Goal: Transaction & Acquisition: Purchase product/service

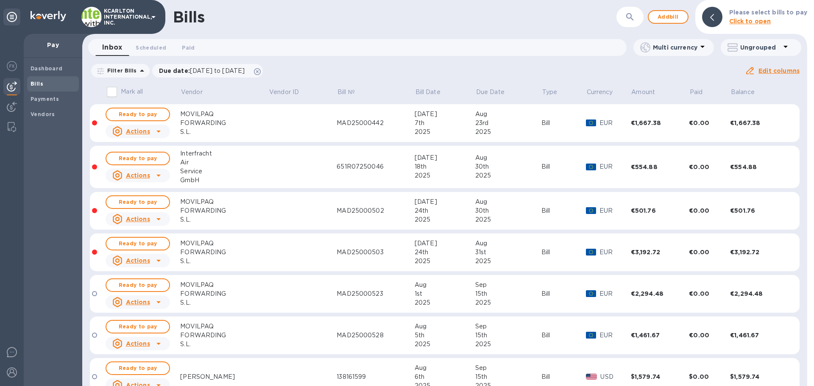
click at [196, 118] on div "MOVILPAQ" at bounding box center [224, 114] width 88 height 9
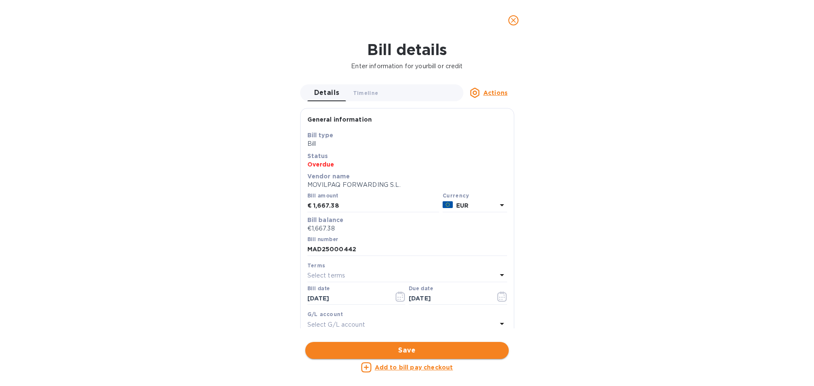
click at [410, 350] on span "Save" at bounding box center [407, 350] width 190 height 10
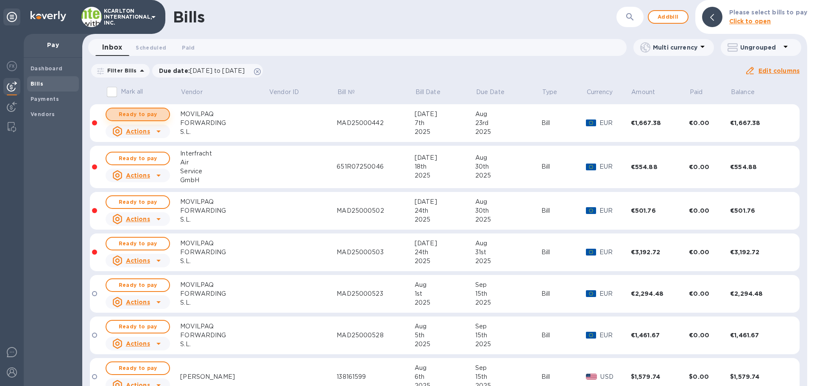
click at [135, 114] on span "Ready to pay" at bounding box center [137, 114] width 49 height 10
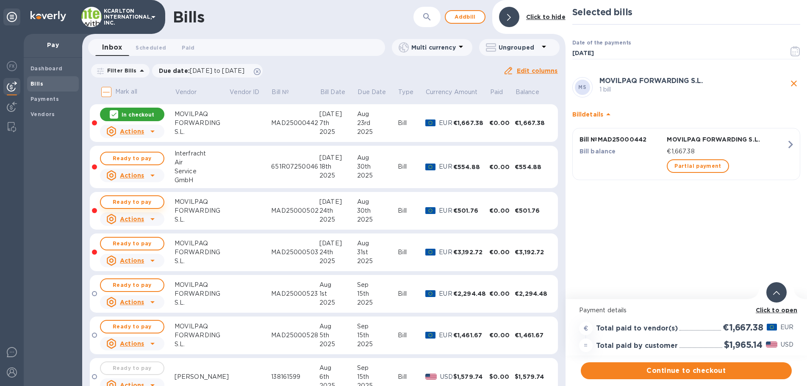
click at [141, 202] on span "Ready to pay" at bounding box center [132, 202] width 49 height 10
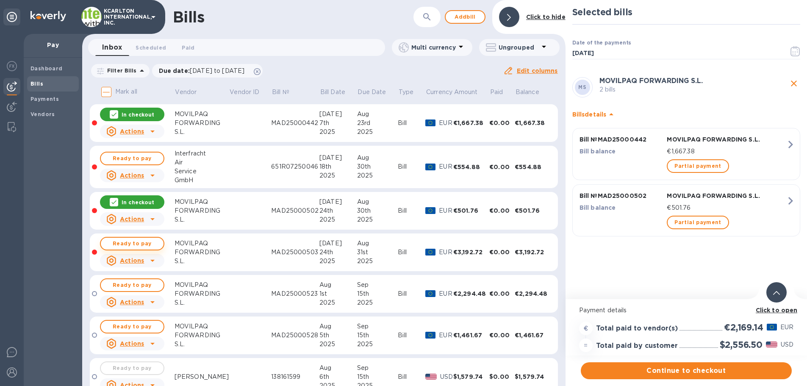
click at [142, 242] on span "Ready to pay" at bounding box center [132, 244] width 49 height 10
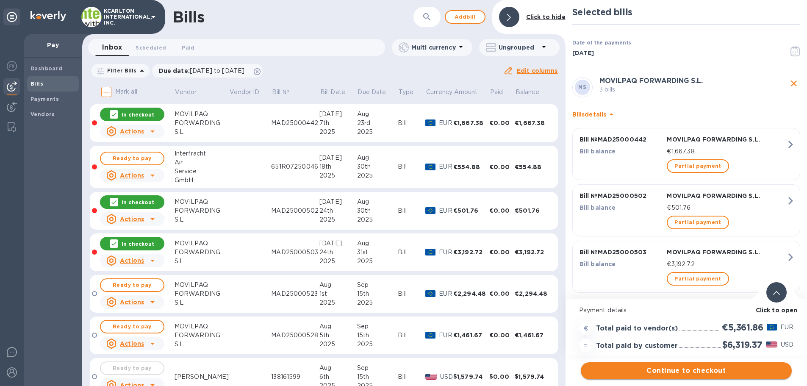
click at [689, 375] on span "Continue to checkout" at bounding box center [686, 371] width 197 height 10
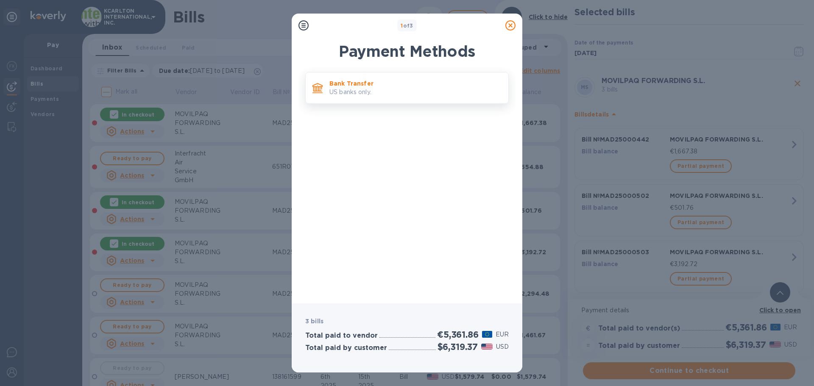
click at [362, 87] on p "Bank Transfer" at bounding box center [415, 83] width 172 height 8
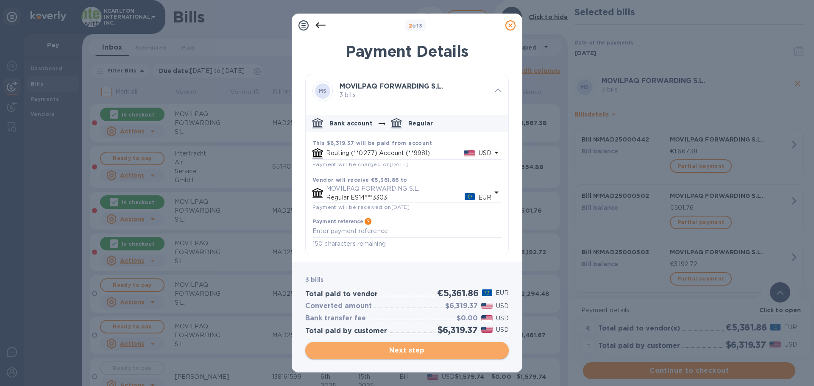
click at [411, 347] on span "Next step" at bounding box center [407, 350] width 190 height 10
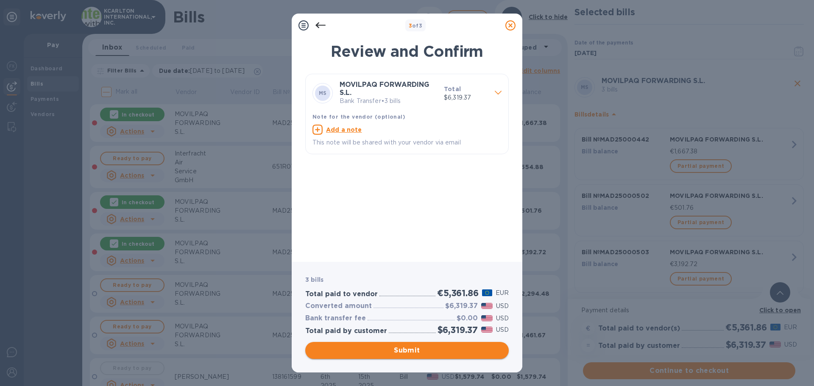
click at [414, 352] on span "Submit" at bounding box center [407, 350] width 190 height 10
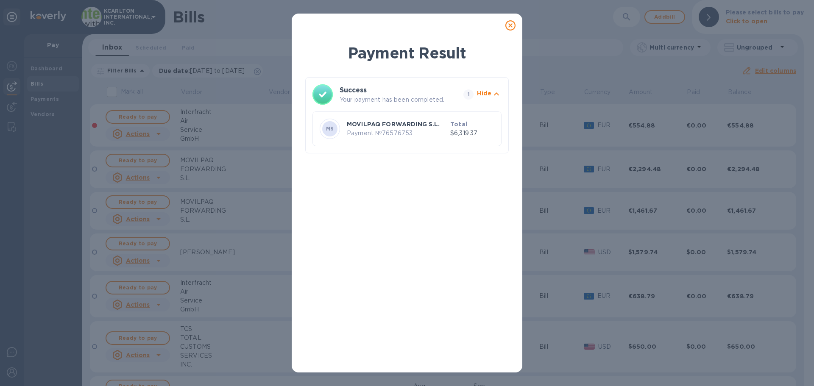
click at [512, 23] on icon at bounding box center [510, 25] width 10 height 10
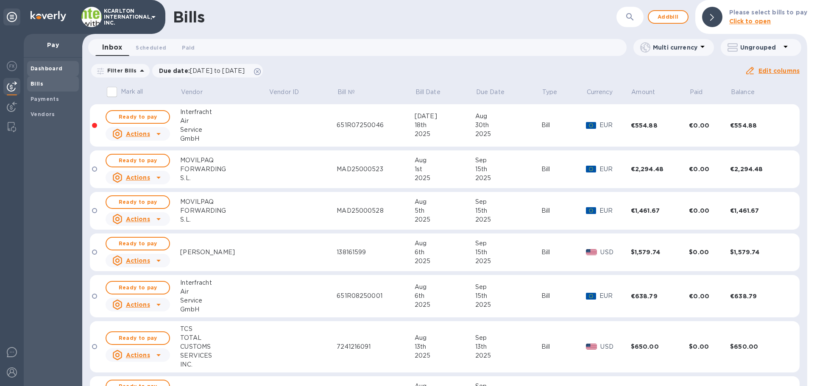
click at [51, 69] on b "Dashboard" at bounding box center [47, 68] width 32 height 6
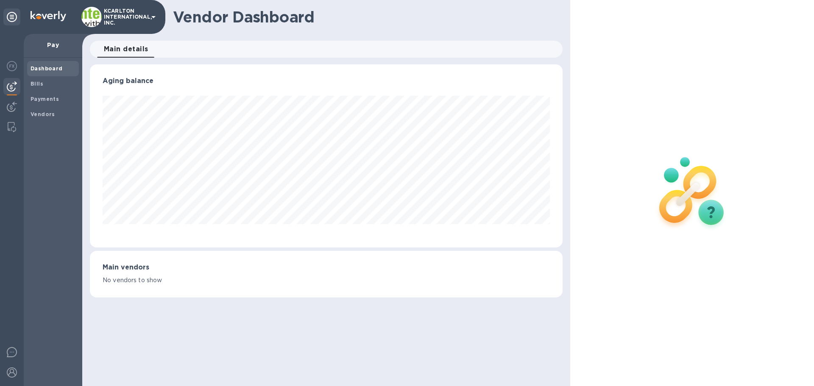
scroll to position [423528, 423242]
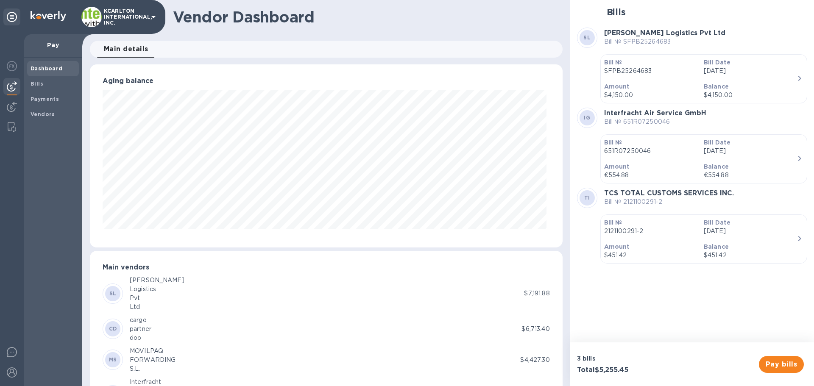
click at [717, 69] on p "[DATE]" at bounding box center [749, 71] width 93 height 9
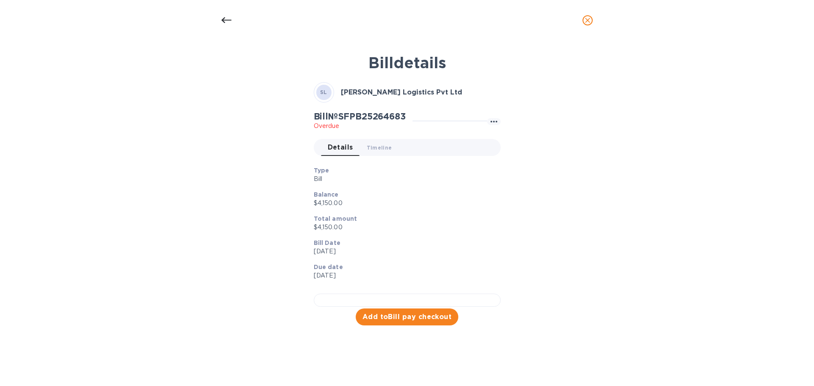
click at [322, 248] on p "[DATE]" at bounding box center [404, 251] width 180 height 9
click at [324, 248] on p "[DATE]" at bounding box center [404, 251] width 180 height 9
click at [333, 251] on p "[DATE]" at bounding box center [404, 251] width 180 height 9
click at [225, 21] on icon at bounding box center [226, 20] width 10 height 10
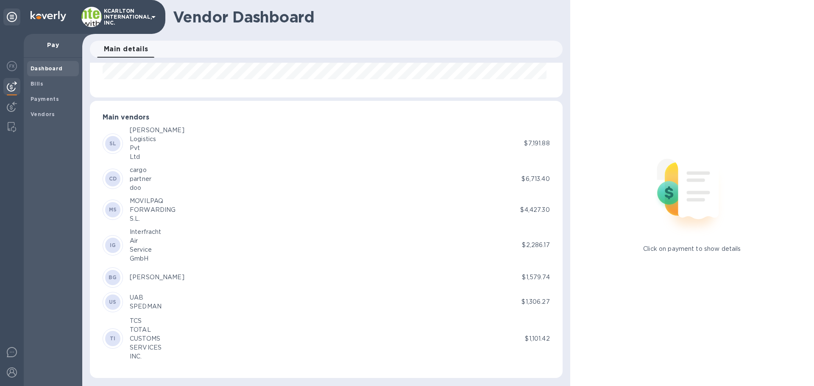
scroll to position [150, 0]
click at [138, 136] on div "Logistics" at bounding box center [157, 138] width 55 height 9
click at [115, 145] on b "SL" at bounding box center [112, 143] width 7 height 6
click at [113, 143] on b "SL" at bounding box center [112, 143] width 7 height 6
click at [40, 87] on span "Bills" at bounding box center [37, 84] width 13 height 8
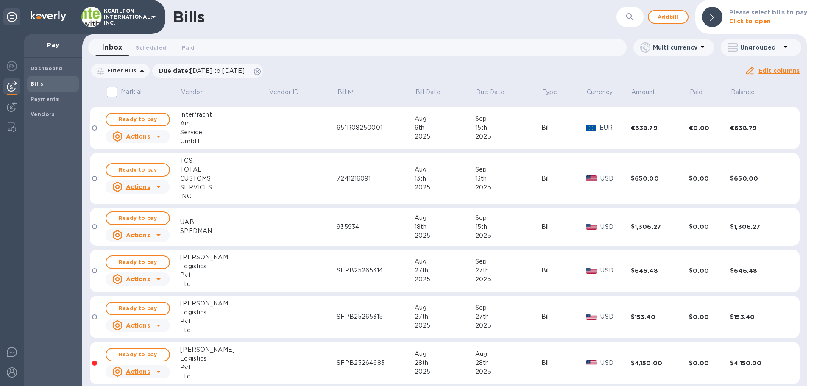
scroll to position [169, 0]
click at [192, 266] on div "Logistics" at bounding box center [224, 265] width 88 height 9
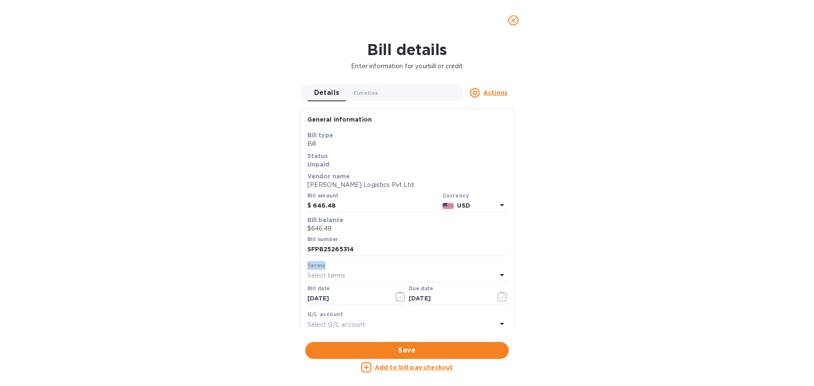
click at [192, 266] on div "Bill details Enter information for your bill or credit Details 0 Timeline 0 Act…" at bounding box center [407, 213] width 814 height 345
click at [511, 22] on icon "close" at bounding box center [513, 20] width 5 height 5
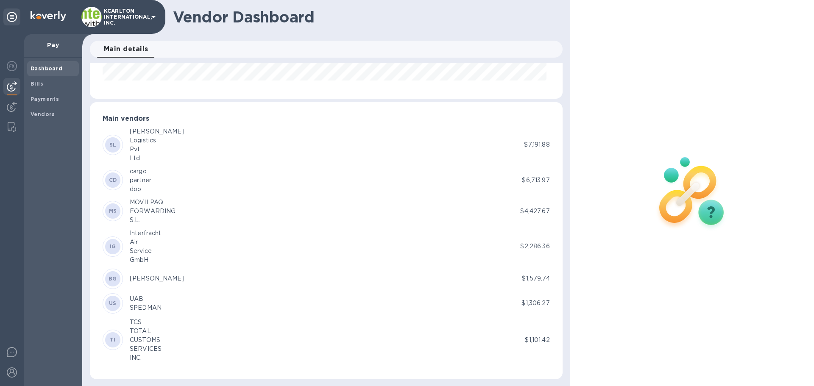
scroll to position [150, 0]
click at [114, 142] on b "SL" at bounding box center [112, 143] width 7 height 6
click at [136, 132] on div "[PERSON_NAME]" at bounding box center [157, 129] width 55 height 9
click at [41, 83] on b "Bills" at bounding box center [37, 84] width 13 height 6
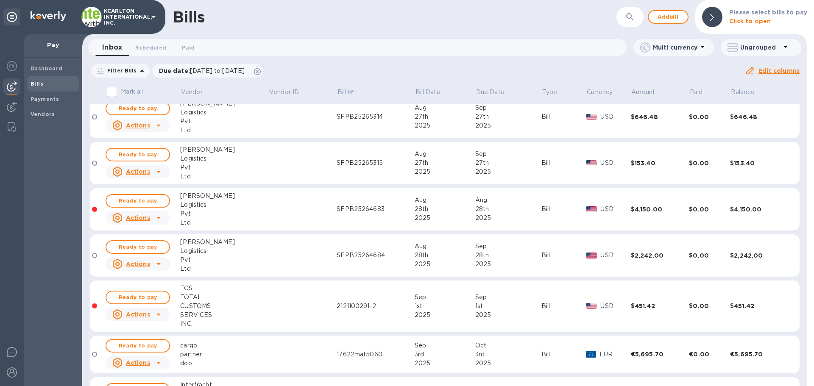
scroll to position [282, 0]
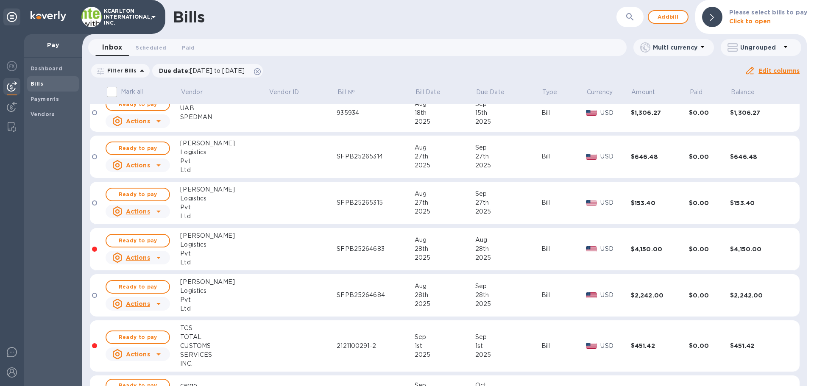
click at [475, 242] on div "Aug" at bounding box center [508, 240] width 66 height 9
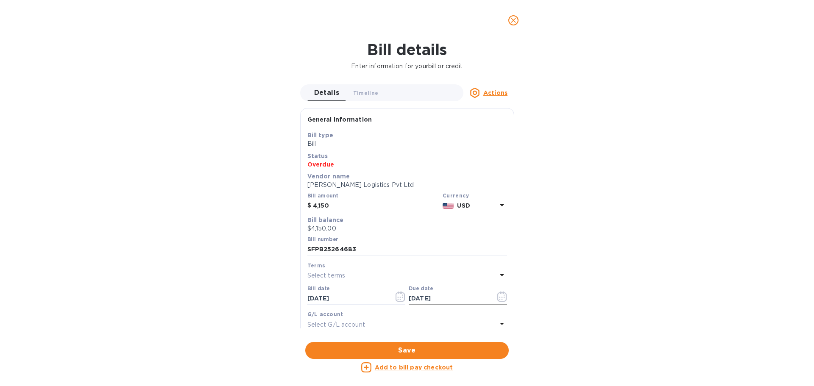
click at [498, 296] on icon "button" at bounding box center [502, 297] width 10 height 10
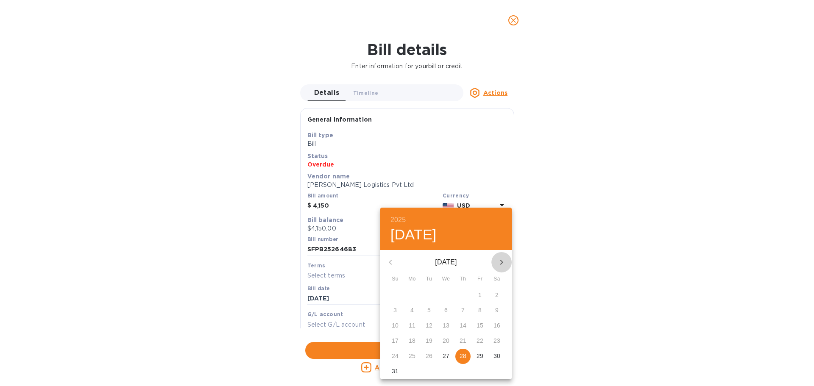
click at [502, 260] on icon "button" at bounding box center [501, 262] width 10 height 10
click at [480, 340] on p "26" at bounding box center [479, 340] width 7 height 8
type input "[DATE]"
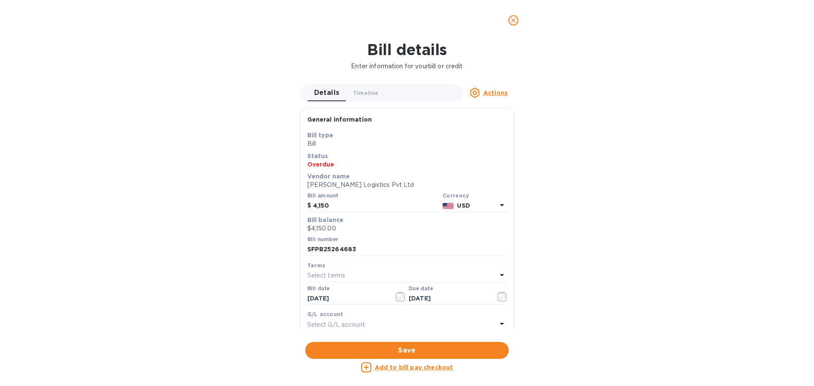
click at [426, 346] on span "Save" at bounding box center [407, 350] width 190 height 10
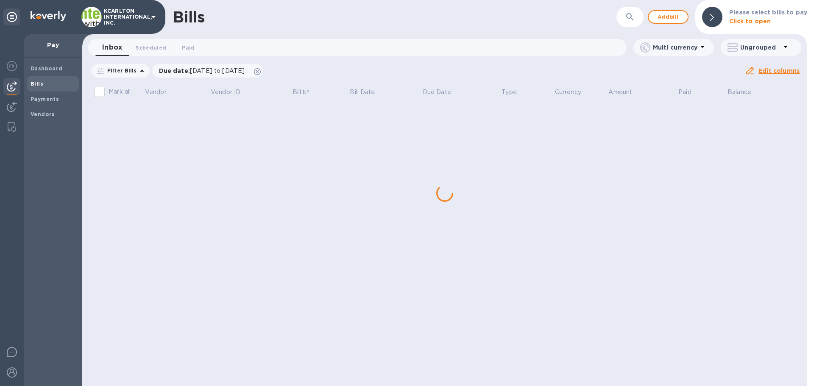
scroll to position [0, 0]
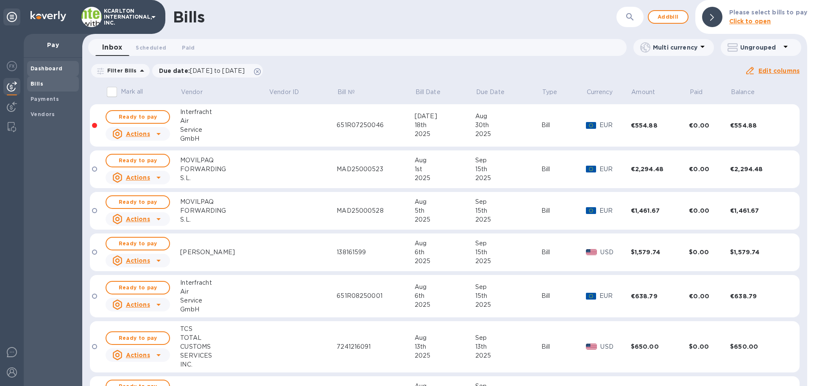
click at [45, 70] on b "Dashboard" at bounding box center [47, 68] width 32 height 6
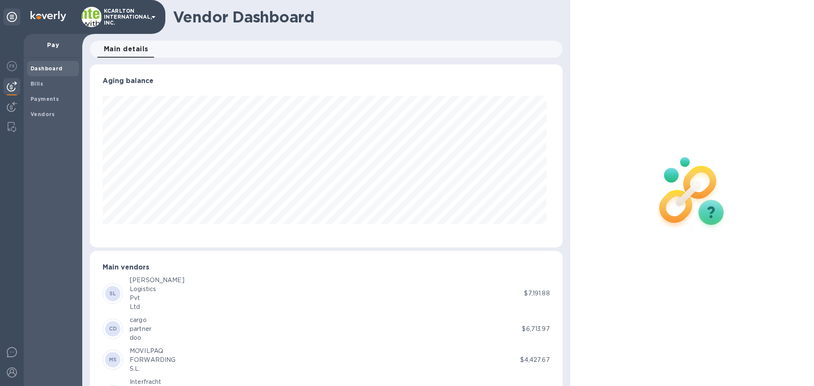
scroll to position [183, 469]
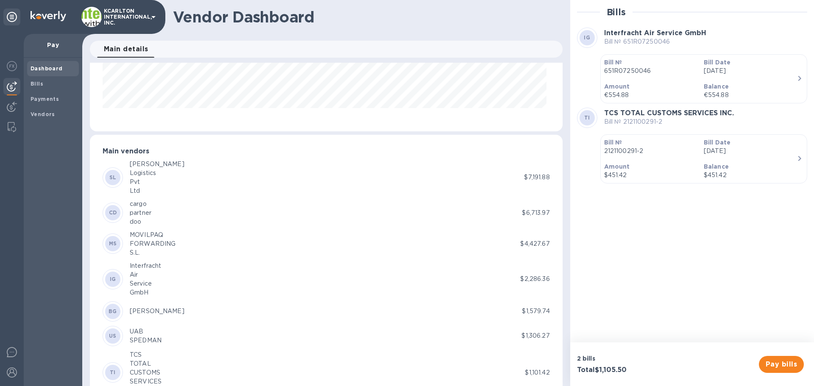
scroll to position [127, 0]
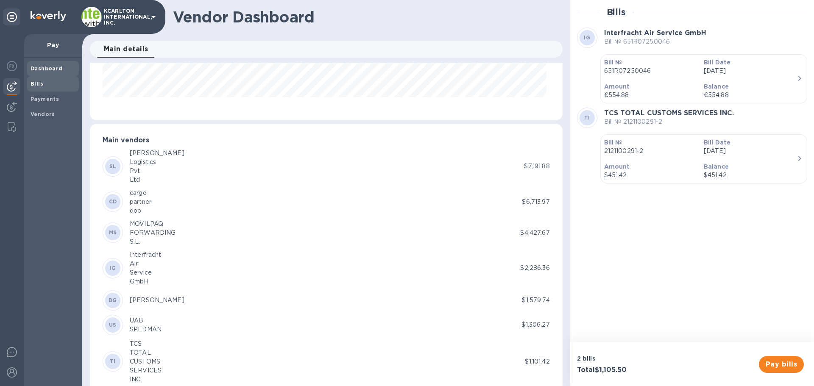
click at [34, 83] on b "Bills" at bounding box center [37, 84] width 13 height 6
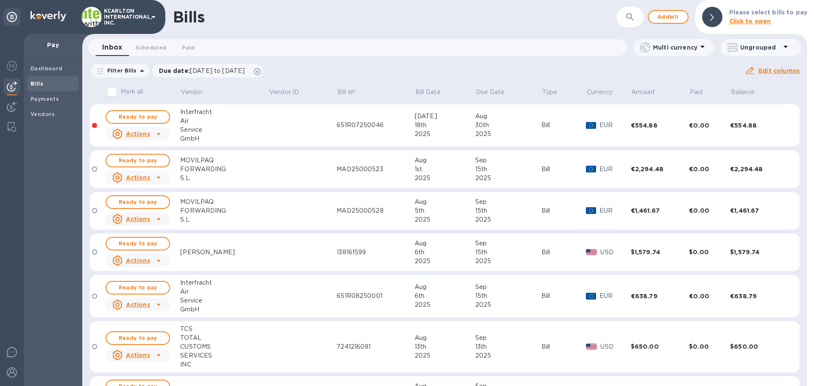
click at [475, 128] on div "30th" at bounding box center [508, 125] width 66 height 9
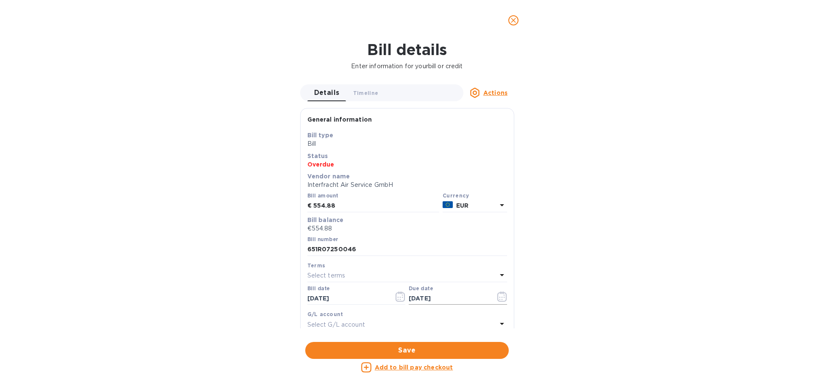
click at [497, 297] on icon "button" at bounding box center [502, 297] width 10 height 10
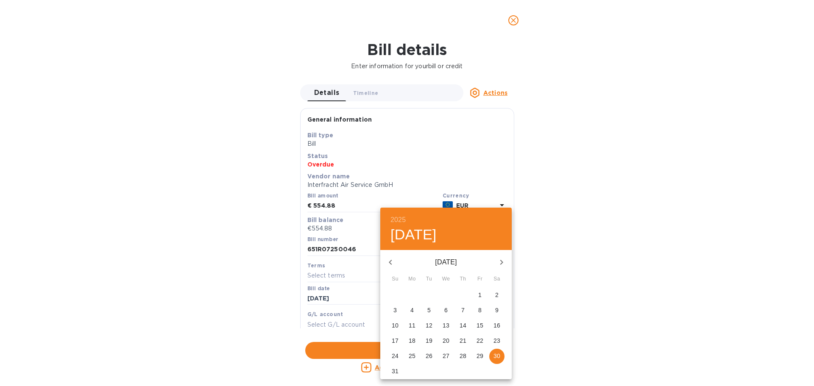
click at [500, 263] on icon "button" at bounding box center [501, 262] width 10 height 10
click at [483, 341] on span "26" at bounding box center [479, 340] width 15 height 8
type input "[DATE]"
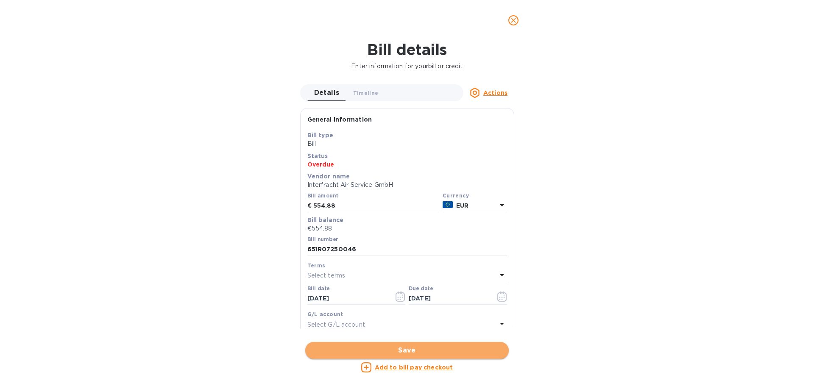
click at [428, 345] on span "Save" at bounding box center [407, 350] width 190 height 10
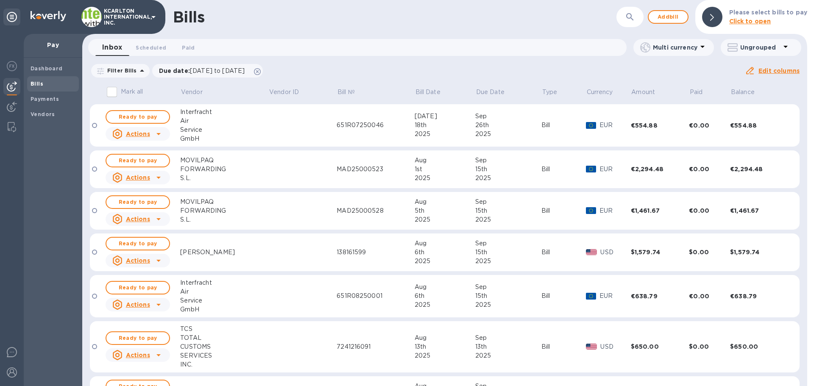
click at [35, 84] on b "Bills" at bounding box center [37, 84] width 13 height 6
click at [475, 167] on div "15th" at bounding box center [508, 169] width 66 height 9
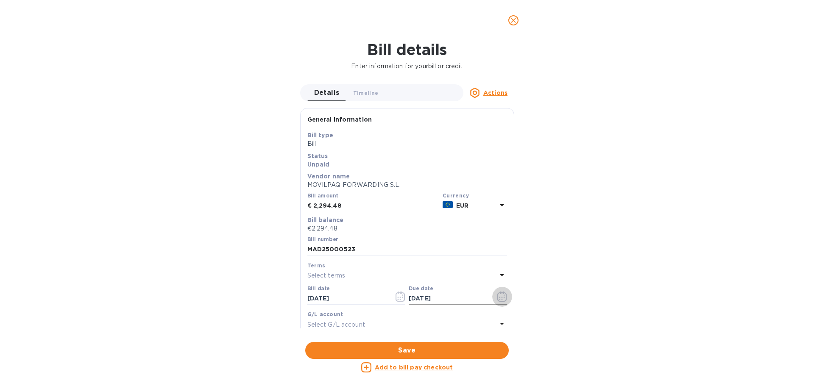
click at [497, 294] on icon "button" at bounding box center [502, 297] width 10 height 10
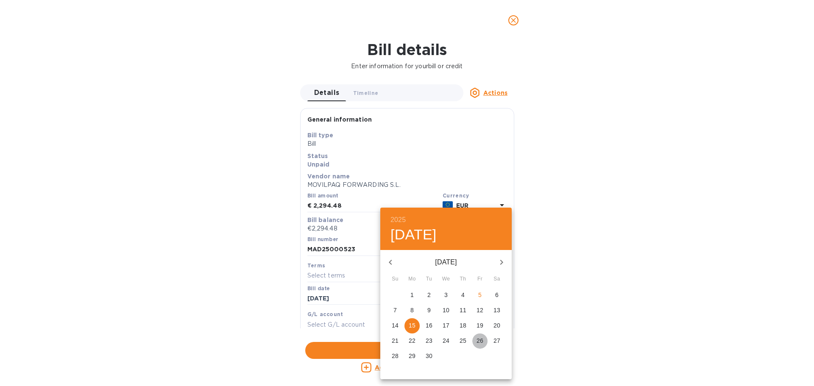
click at [481, 339] on p "26" at bounding box center [479, 340] width 7 height 8
type input "[DATE]"
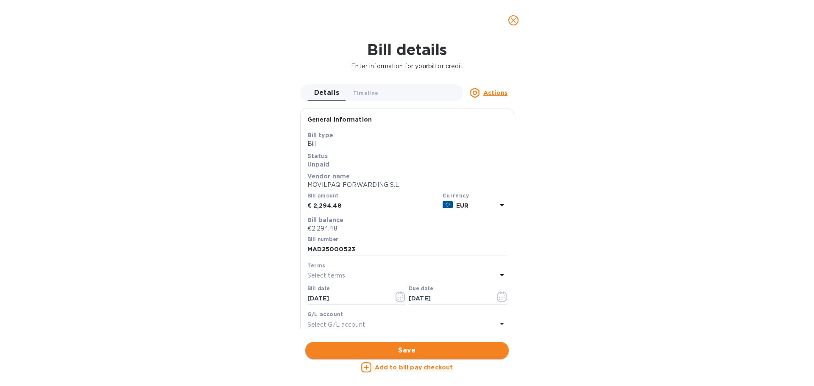
click at [428, 345] on span "Save" at bounding box center [407, 350] width 190 height 10
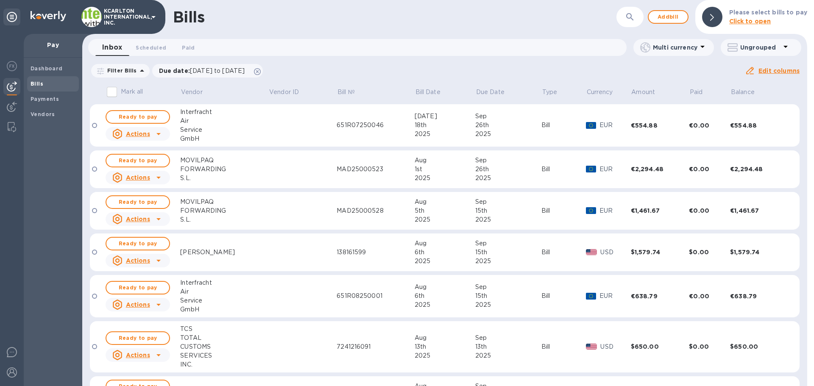
click at [475, 254] on div "15th" at bounding box center [508, 252] width 66 height 9
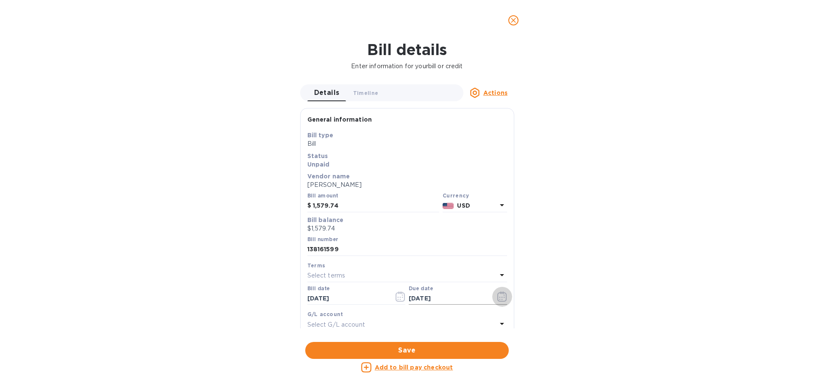
click at [499, 297] on icon "button" at bounding box center [499, 297] width 1 height 1
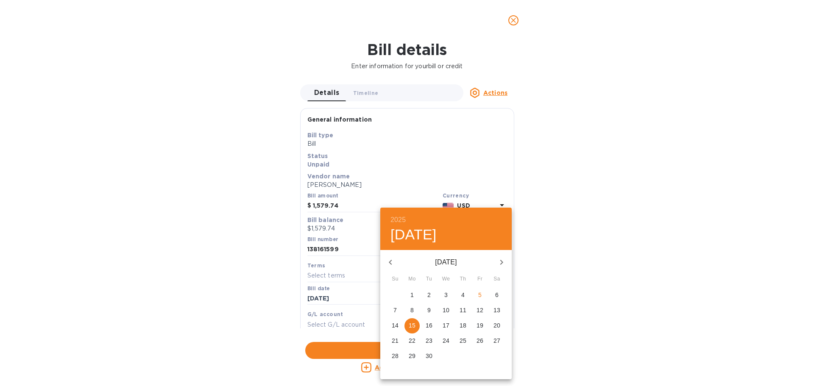
click at [479, 337] on p "26" at bounding box center [479, 340] width 7 height 8
type input "[DATE]"
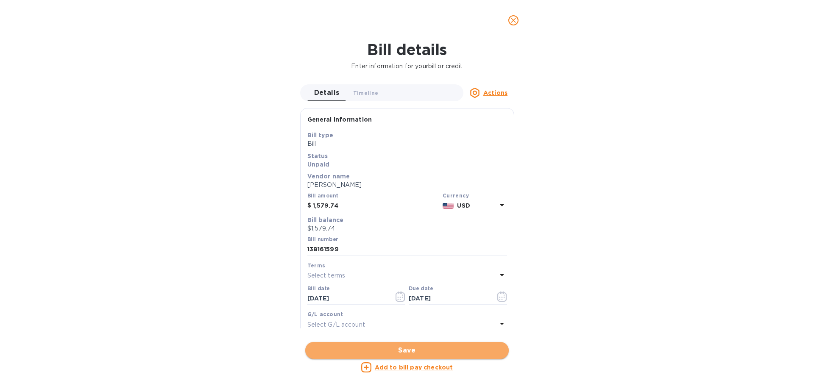
click at [405, 348] on span "Save" at bounding box center [407, 350] width 190 height 10
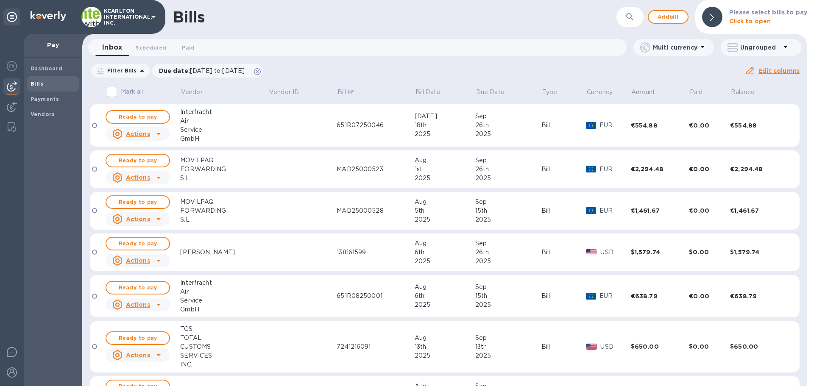
click at [475, 294] on div "15th" at bounding box center [508, 296] width 66 height 9
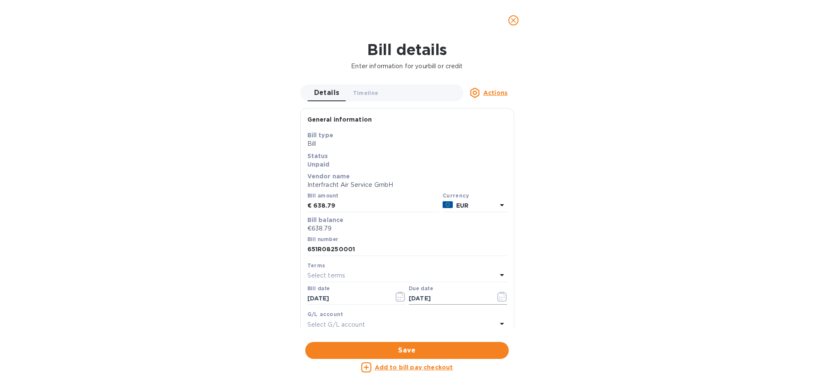
click at [498, 295] on icon "button" at bounding box center [502, 297] width 10 height 10
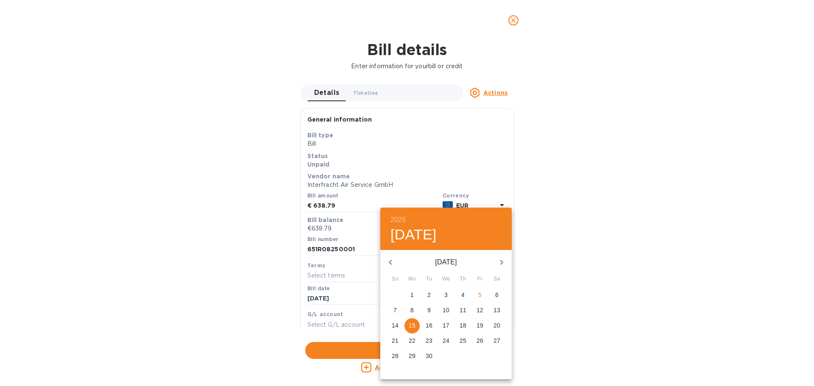
click at [480, 337] on p "26" at bounding box center [479, 340] width 7 height 8
type input "[DATE]"
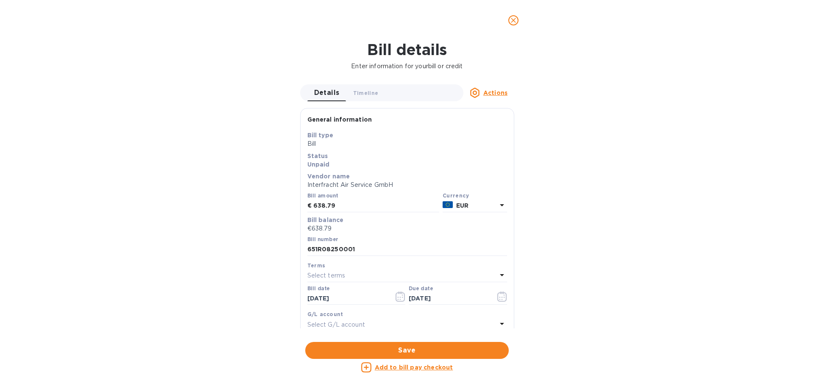
click at [441, 348] on span "Save" at bounding box center [407, 350] width 190 height 10
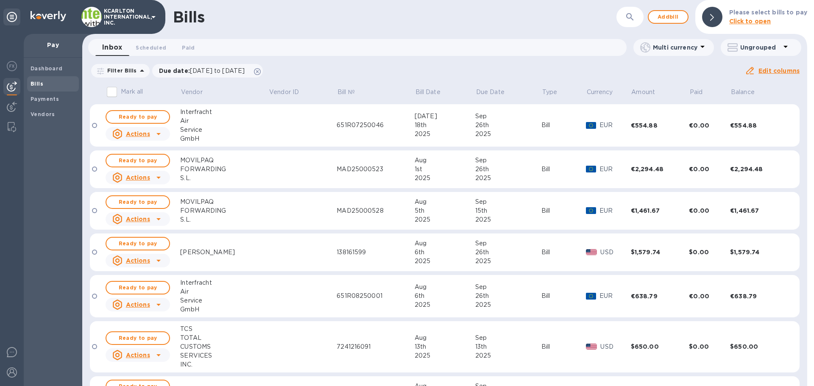
click at [475, 211] on div "15th" at bounding box center [508, 210] width 66 height 9
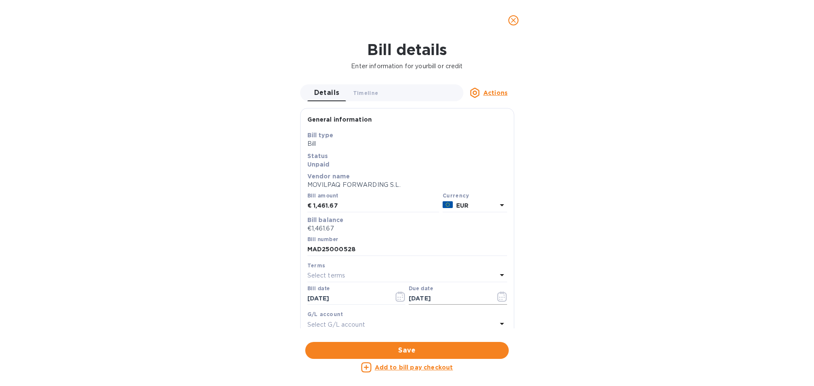
click at [500, 297] on icon "button" at bounding box center [502, 297] width 10 height 10
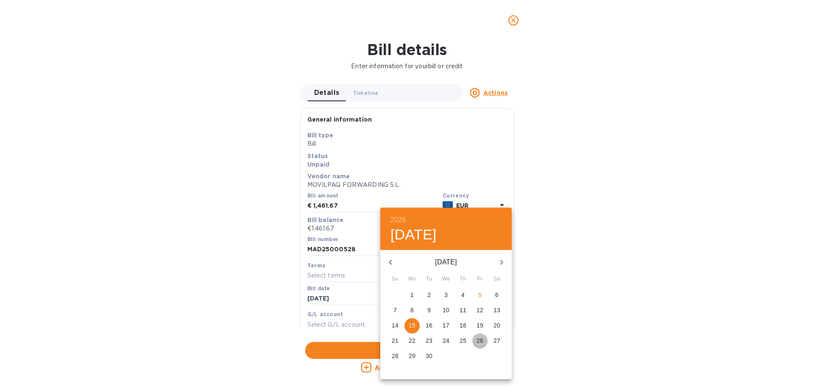
click at [480, 335] on button "26" at bounding box center [479, 340] width 15 height 15
type input "[DATE]"
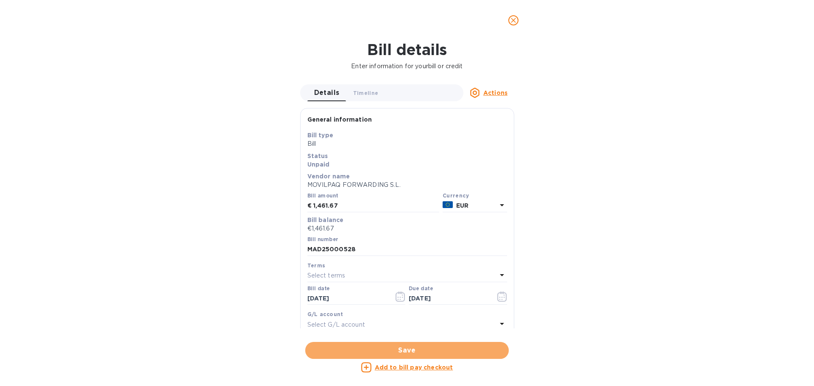
click at [423, 350] on span "Save" at bounding box center [407, 350] width 190 height 10
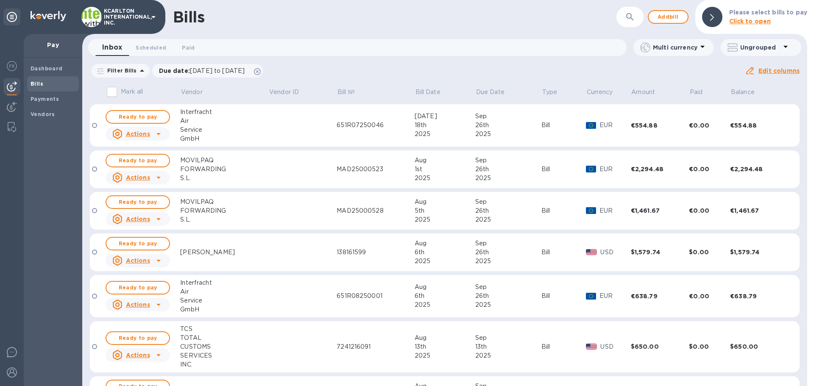
click at [475, 338] on div "Sep" at bounding box center [508, 337] width 66 height 9
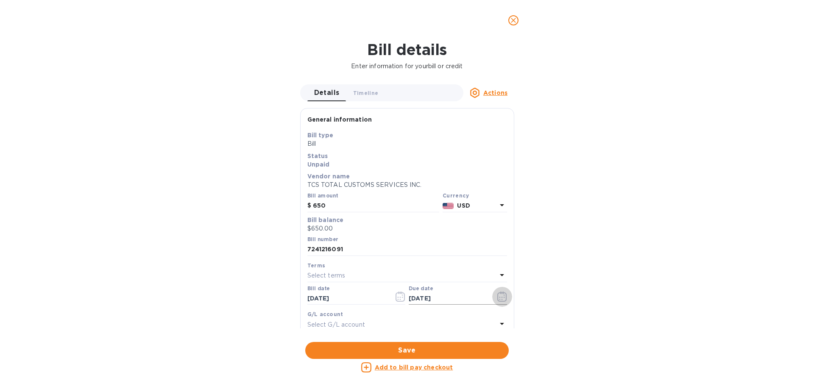
click at [497, 298] on icon "button" at bounding box center [502, 297] width 10 height 10
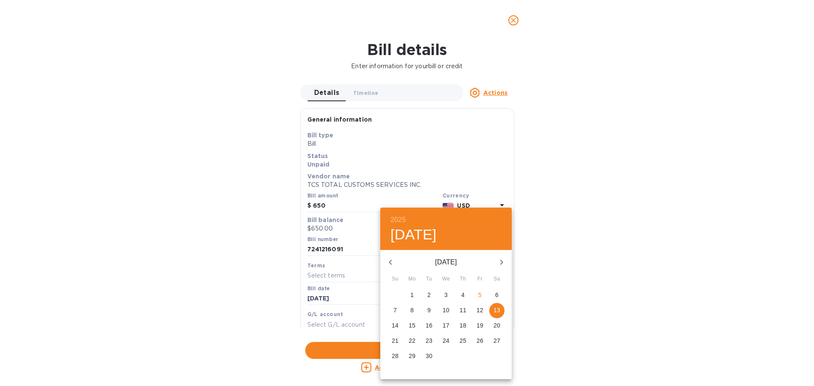
click at [478, 338] on p "26" at bounding box center [479, 340] width 7 height 8
type input "[DATE]"
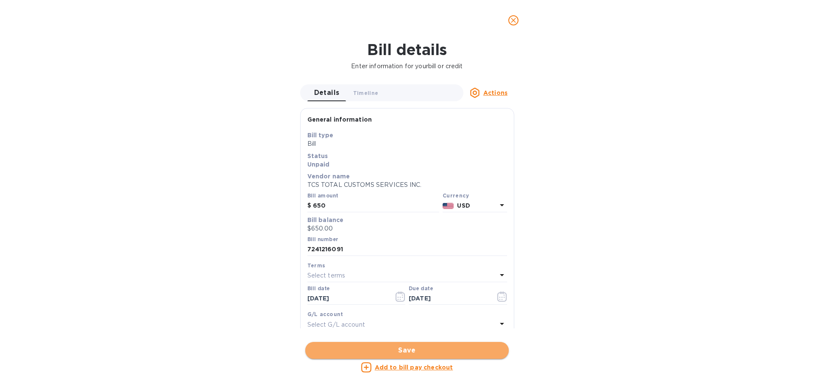
click at [414, 352] on span "Save" at bounding box center [407, 350] width 190 height 10
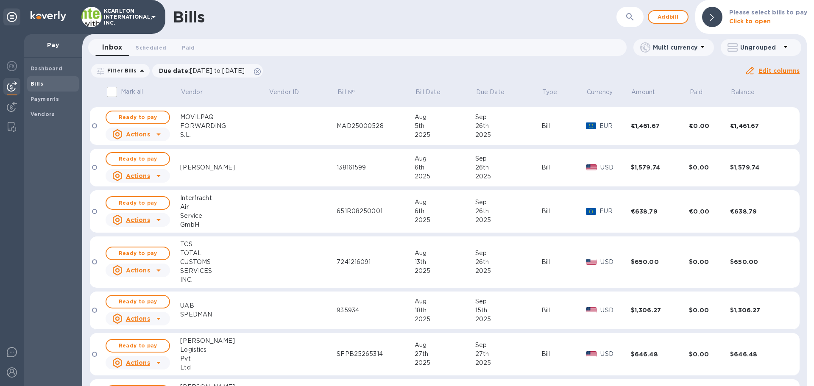
scroll to position [127, 0]
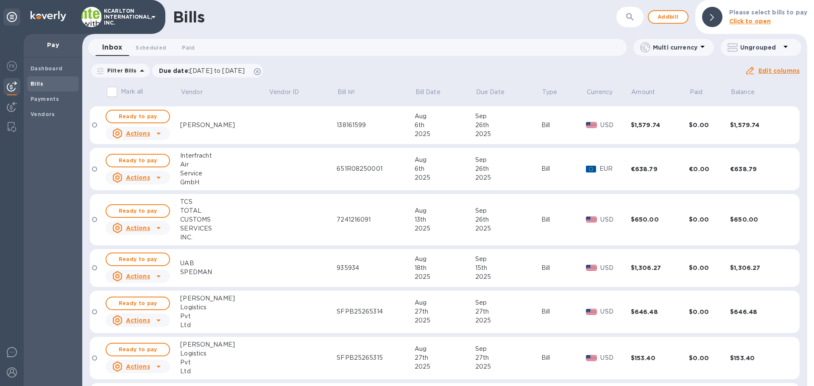
click at [475, 264] on div "15th" at bounding box center [508, 268] width 66 height 9
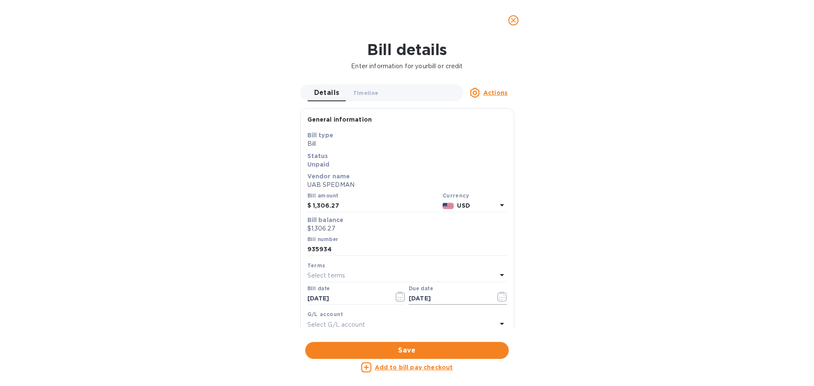
click at [499, 295] on icon "button" at bounding box center [502, 297] width 10 height 10
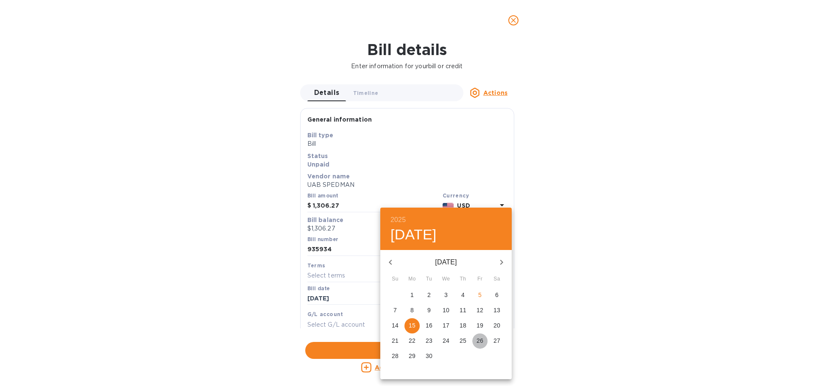
click at [479, 339] on p "26" at bounding box center [479, 340] width 7 height 8
type input "[DATE]"
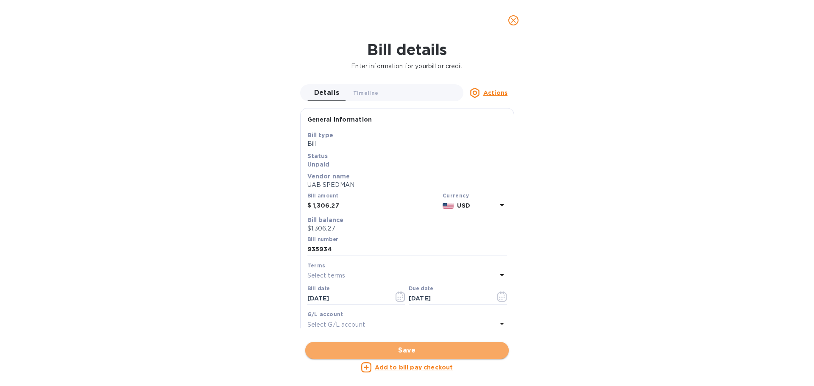
click at [406, 351] on span "Save" at bounding box center [407, 350] width 190 height 10
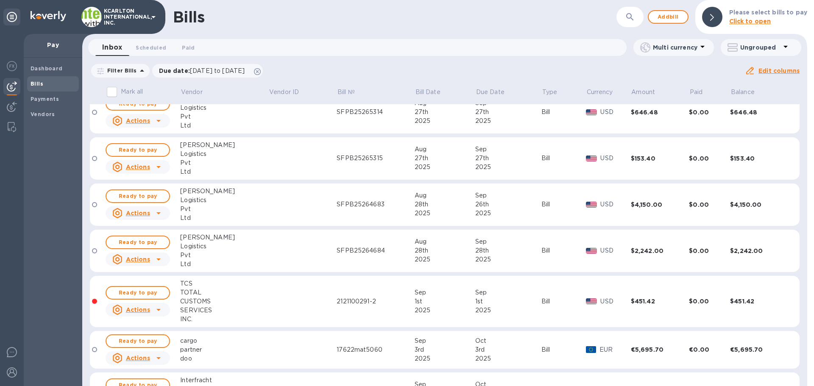
scroll to position [367, 0]
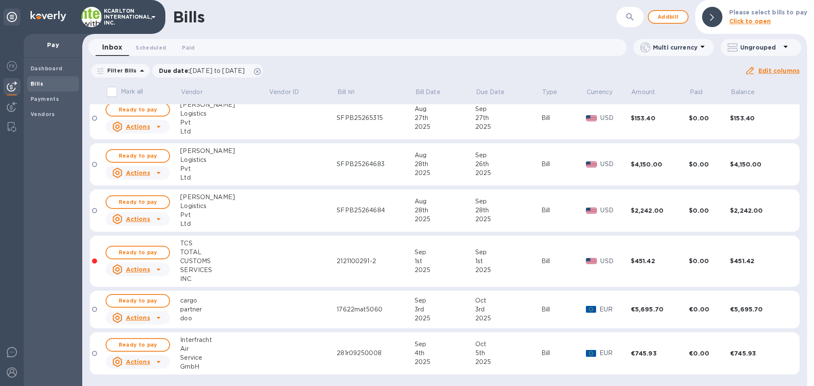
click at [184, 259] on div "CUSTOMS" at bounding box center [224, 261] width 88 height 9
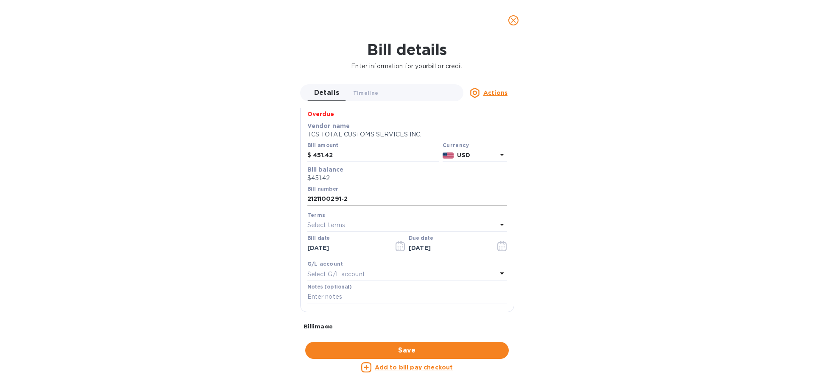
scroll to position [127, 0]
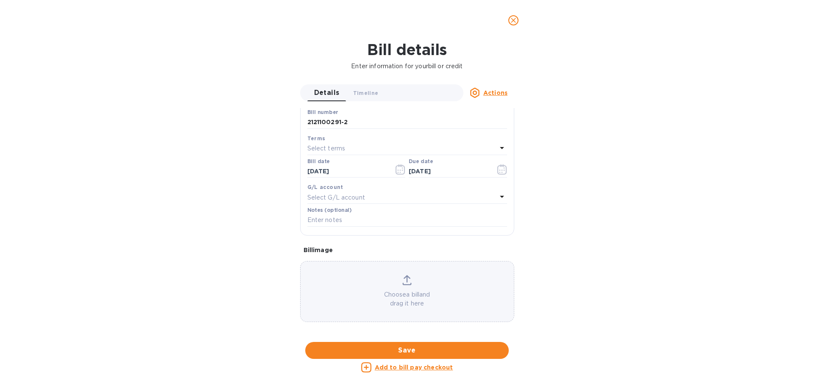
click at [489, 93] on u "Actions" at bounding box center [495, 92] width 24 height 7
click at [417, 352] on div at bounding box center [407, 193] width 814 height 386
click at [395, 349] on span "Save" at bounding box center [407, 350] width 190 height 10
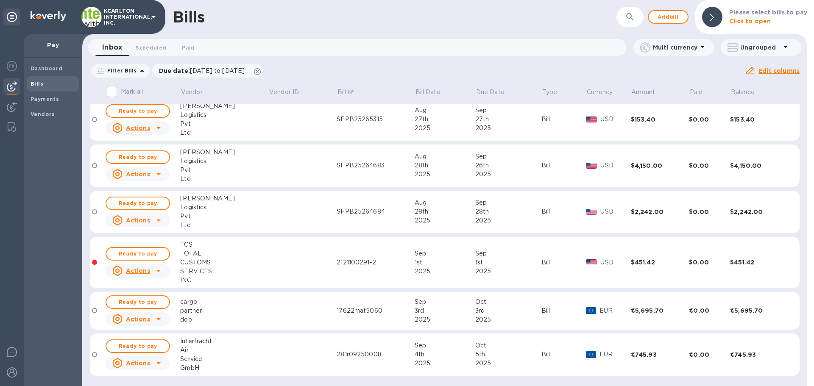
scroll to position [367, 0]
click at [132, 250] on span "Ready to pay" at bounding box center [137, 252] width 49 height 10
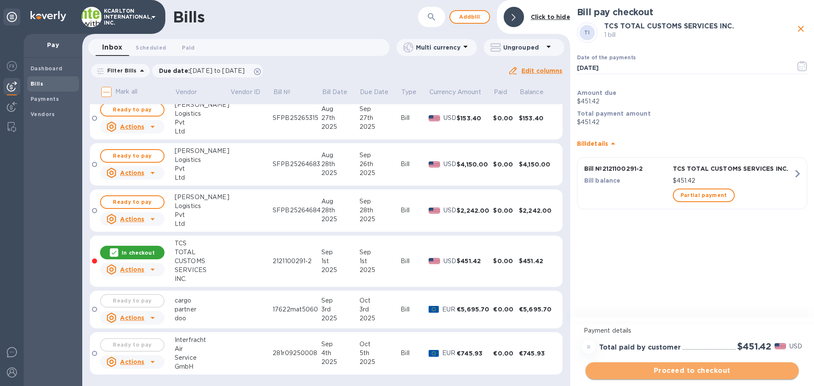
click at [672, 367] on span "Proceed to checkout" at bounding box center [692, 371] width 200 height 10
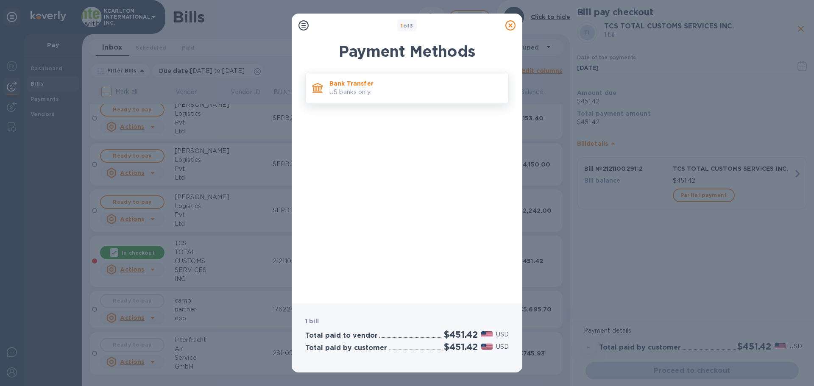
click at [379, 83] on p "Bank Transfer" at bounding box center [415, 83] width 172 height 8
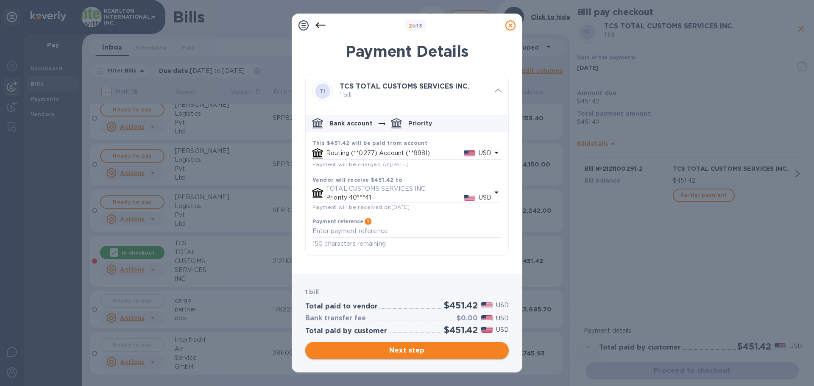
click at [404, 351] on span "Next step" at bounding box center [407, 350] width 190 height 10
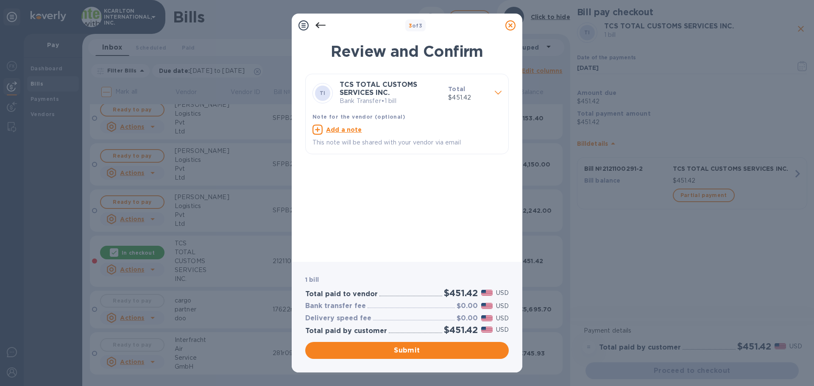
click at [346, 94] on b "TCS TOTAL CUSTOMS SERVICES INC." at bounding box center [378, 89] width 78 height 16
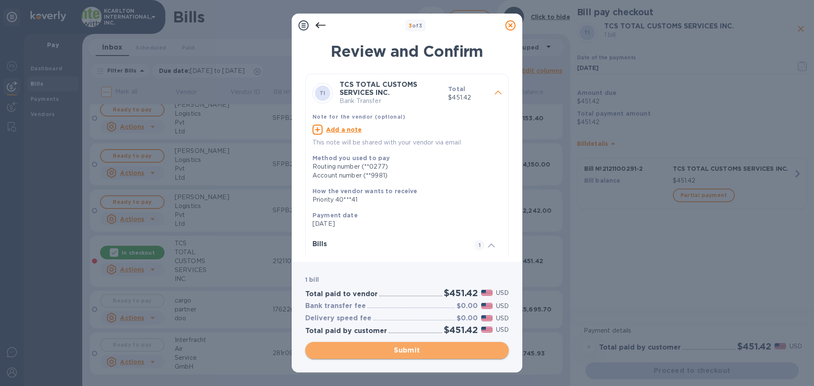
click at [410, 348] on span "Submit" at bounding box center [407, 350] width 190 height 10
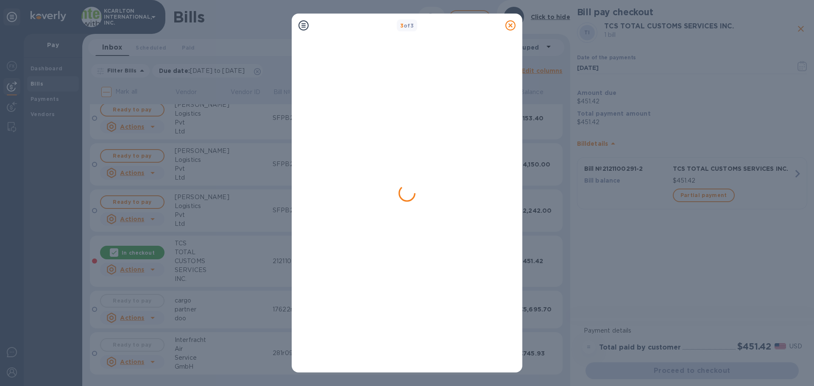
scroll to position [0, 0]
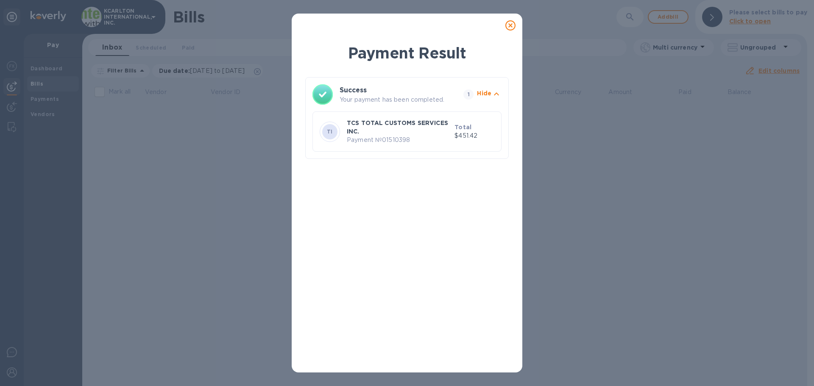
click at [512, 24] on icon at bounding box center [510, 25] width 10 height 10
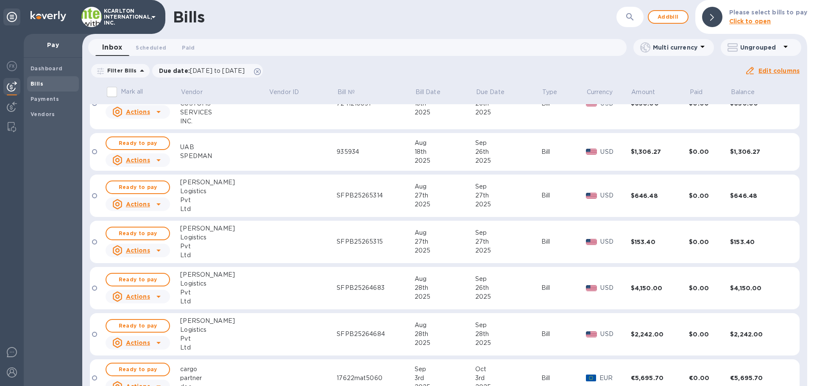
scroll to position [312, 0]
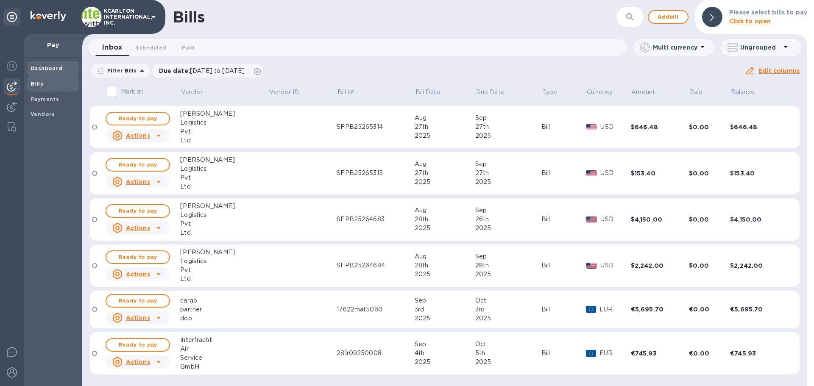
click at [59, 68] on b "Dashboard" at bounding box center [47, 68] width 32 height 6
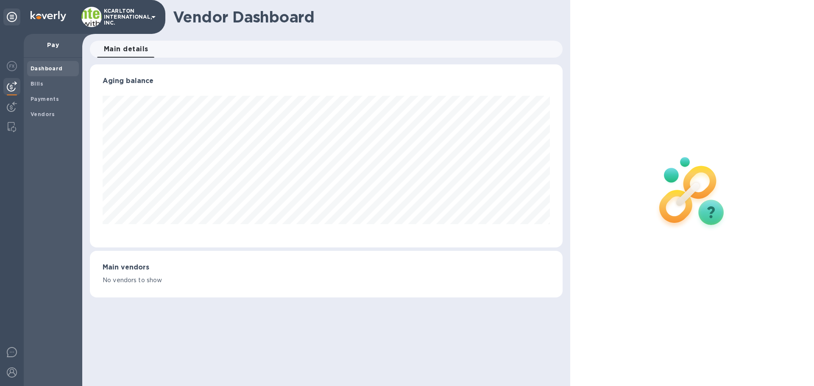
scroll to position [423528, 423242]
